Goal: Find contact information: Obtain details needed to contact an individual or organization

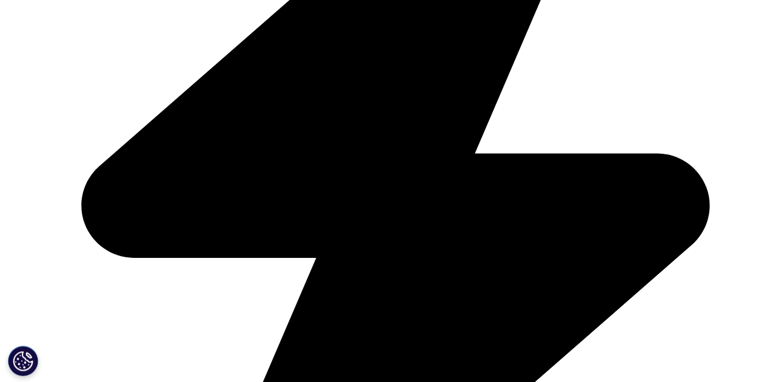
scroll to position [3543, 0]
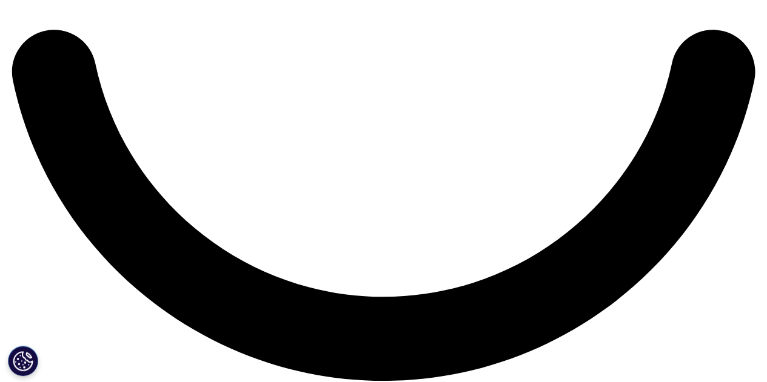
scroll to position [2139, 0]
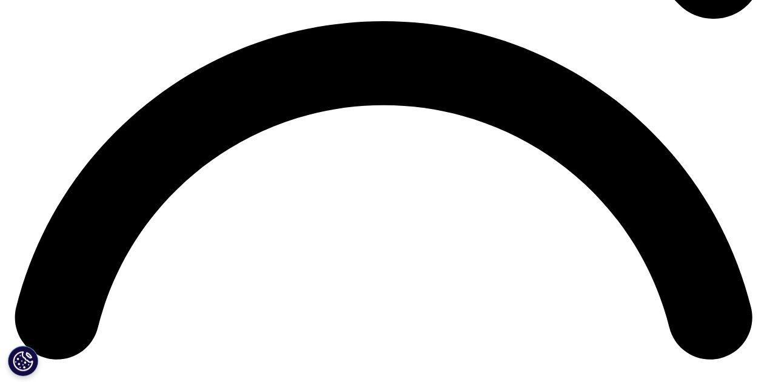
scroll to position [1757, 0]
